Goal: Task Accomplishment & Management: Manage account settings

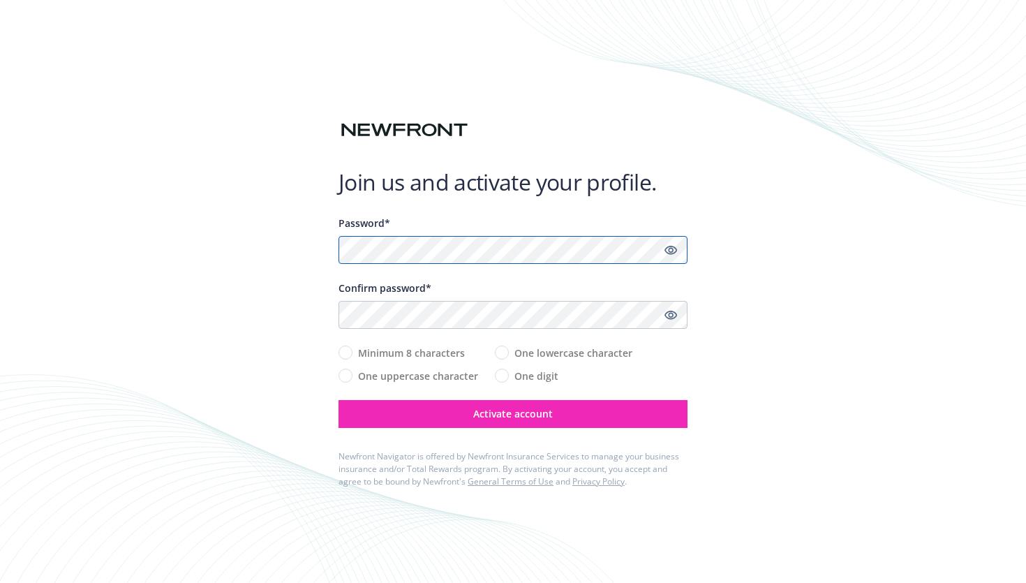
click at [0, 582] on com-1password-button at bounding box center [0, 583] width 0 height 0
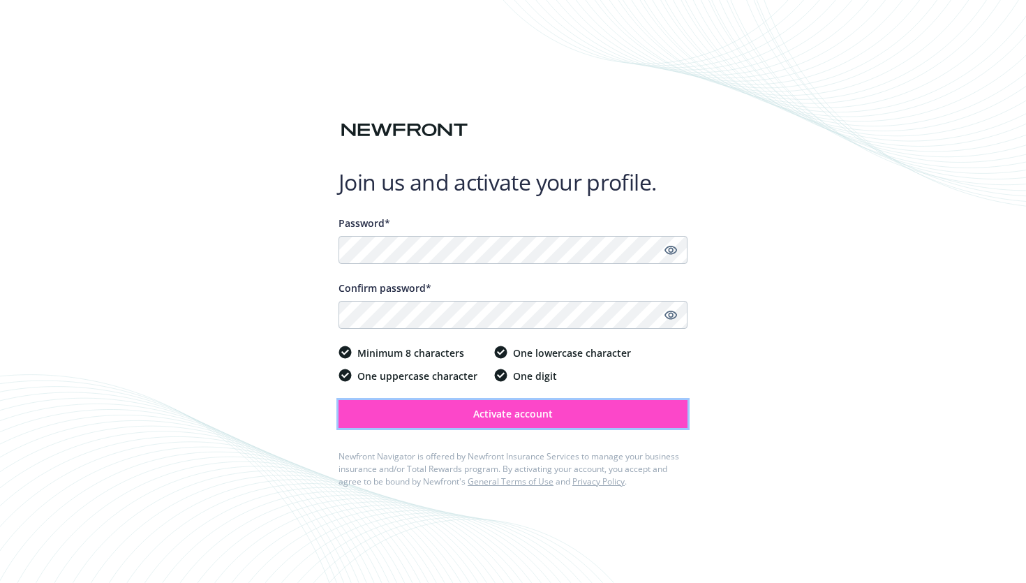
click at [505, 414] on span "Activate account" at bounding box center [513, 413] width 80 height 13
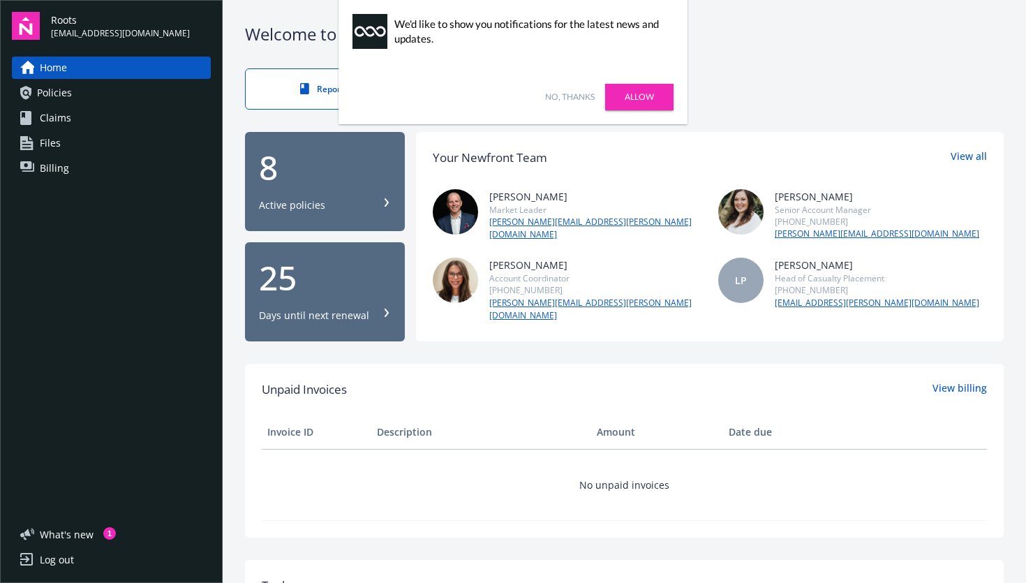
click at [578, 96] on link "No, thanks" at bounding box center [570, 97] width 50 height 13
